Goal: Task Accomplishment & Management: Manage account settings

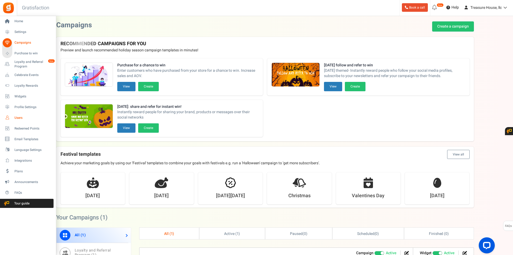
click at [21, 117] on span "Users" at bounding box center [32, 118] width 37 height 5
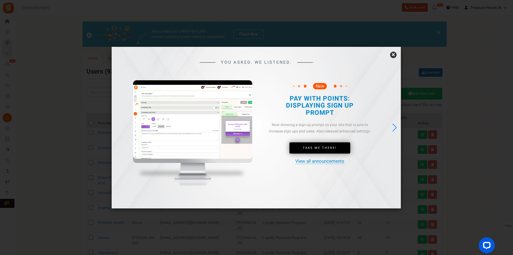
click at [395, 52] on link "×" at bounding box center [393, 55] width 6 height 6
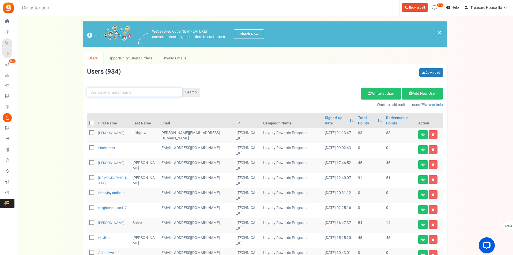
click at [105, 90] on input "text" at bounding box center [134, 92] width 95 height 9
paste input "[PERSON_NAME][EMAIL_ADDRESS][DOMAIN_NAME]"
type input "[PERSON_NAME][EMAIL_ADDRESS][DOMAIN_NAME]"
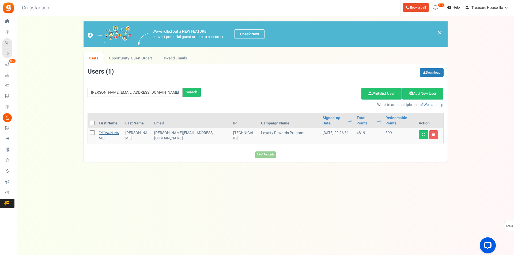
click at [102, 130] on link "[PERSON_NAME]" at bounding box center [109, 135] width 20 height 10
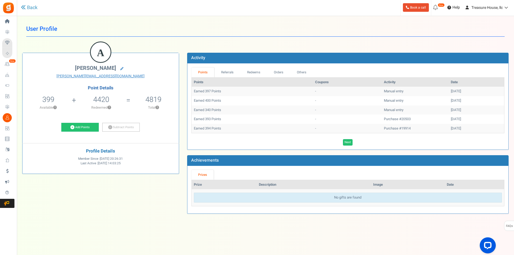
click at [0, 0] on span "Loyalty and Referral Program" at bounding box center [0, 0] width 0 height 0
click at [0, 0] on div at bounding box center [0, 0] width 0 height 0
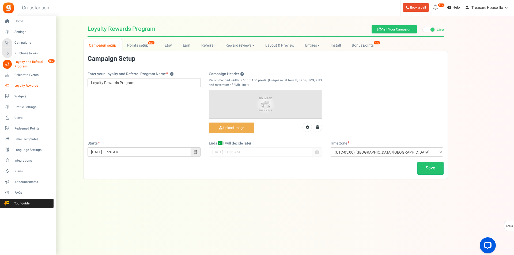
click at [15, 86] on span "Loyalty Rewards" at bounding box center [32, 85] width 37 height 5
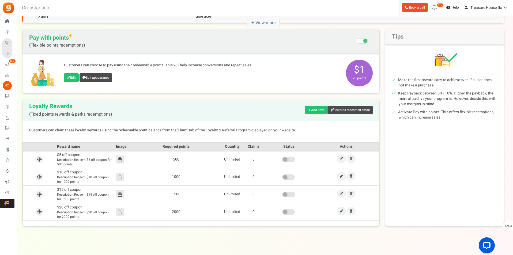
scroll to position [44, 0]
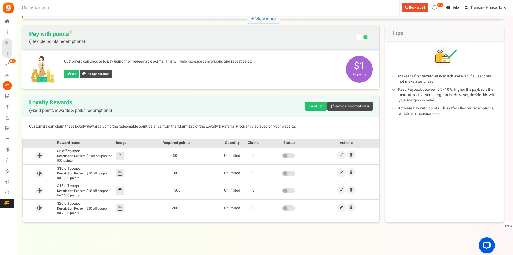
click at [262, 36] on span "Pay with points (Flexible points redemptions) Recommended: Turn On Are you sure…" at bounding box center [200, 36] width 343 height 13
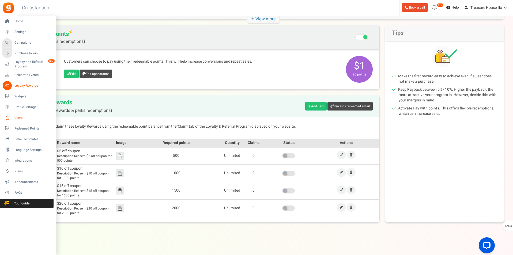
click at [14, 120] on link "Users" at bounding box center [27, 117] width 51 height 9
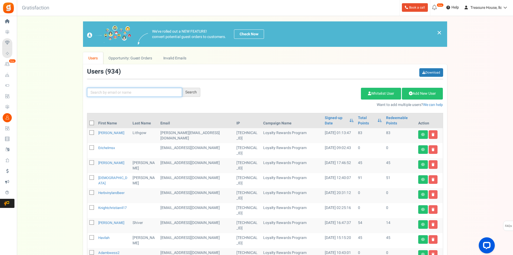
click at [115, 92] on input "text" at bounding box center [134, 92] width 95 height 9
paste input "[PERSON_NAME][EMAIL_ADDRESS][DOMAIN_NAME]"
type input "[PERSON_NAME][EMAIL_ADDRESS][DOMAIN_NAME]"
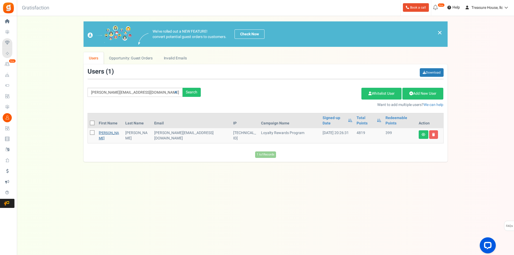
click at [104, 130] on link "[PERSON_NAME]" at bounding box center [109, 135] width 20 height 10
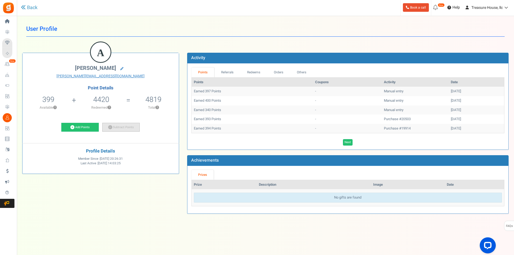
click at [126, 129] on link "Subtract Points" at bounding box center [120, 127] width 37 height 9
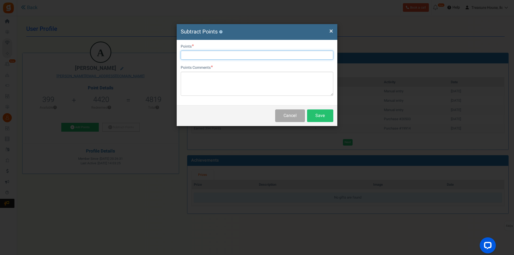
click at [212, 54] on input "text" at bounding box center [257, 55] width 152 height 9
type input "399"
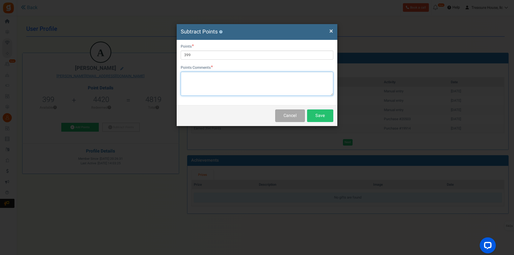
click at [218, 77] on textarea at bounding box center [257, 84] width 152 height 24
type textarea "for kilo order"
click at [320, 117] on button "Save" at bounding box center [320, 115] width 26 height 13
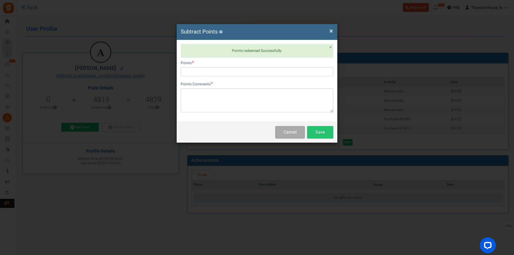
click at [330, 35] on span "×" at bounding box center [331, 31] width 4 height 10
